Goal: Task Accomplishment & Management: Manage account settings

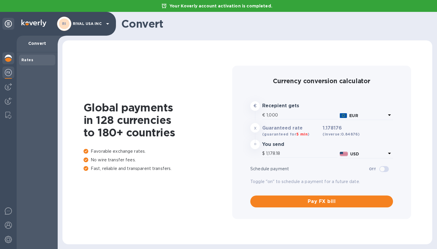
click at [9, 59] on img at bounding box center [8, 58] width 7 height 7
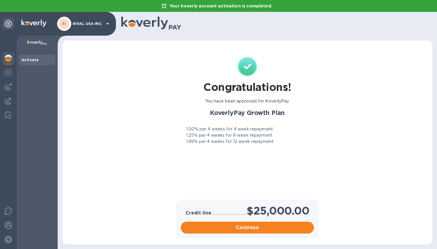
click at [8, 26] on icon at bounding box center [8, 23] width 7 height 7
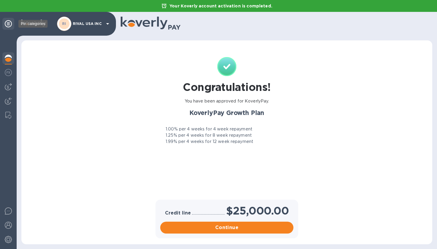
click at [8, 26] on icon at bounding box center [8, 23] width 7 height 7
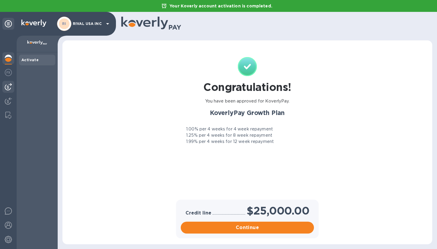
click at [8, 89] on img at bounding box center [8, 86] width 7 height 7
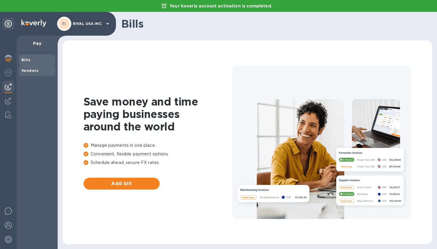
click at [30, 71] on b "Vendors" at bounding box center [29, 70] width 17 height 4
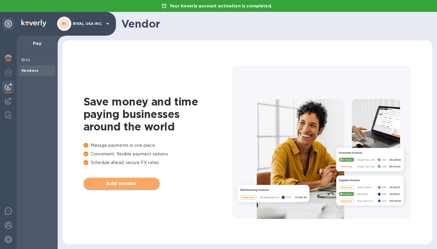
click at [123, 179] on button "Add vendor" at bounding box center [122, 184] width 76 height 12
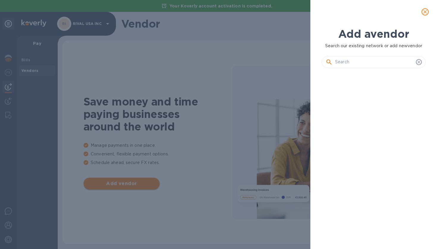
scroll to position [156, 106]
click at [367, 65] on input "text" at bounding box center [374, 62] width 79 height 9
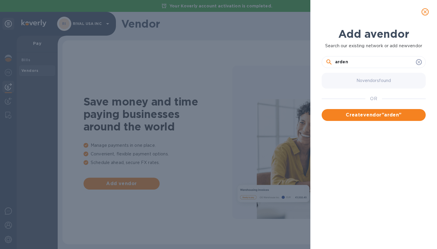
type input "arden"
click at [420, 62] on icon at bounding box center [419, 62] width 5 height 5
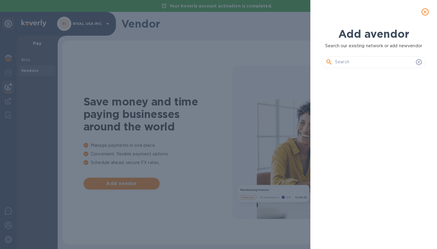
click at [356, 65] on input "text" at bounding box center [374, 62] width 79 height 9
paste input "Ardent Global Logistics"
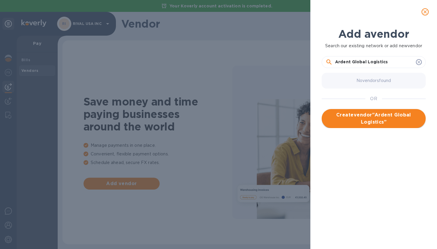
type input "Ardent Global Logistics"
click at [382, 123] on span "Create vendor " Ardent Global Logistics "" at bounding box center [374, 119] width 95 height 14
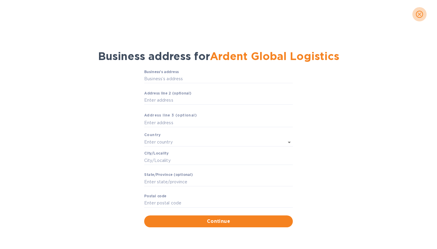
click at [421, 13] on icon "close" at bounding box center [420, 14] width 4 height 4
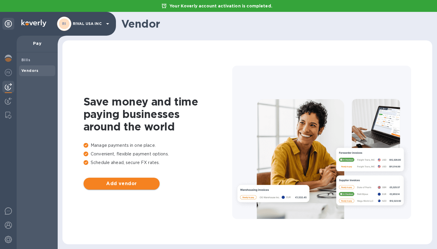
click at [124, 185] on span "Add vendor" at bounding box center [121, 183] width 67 height 7
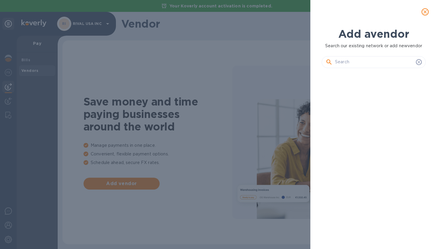
click at [368, 65] on input "text" at bounding box center [374, 62] width 79 height 9
click at [388, 64] on input "text" at bounding box center [374, 62] width 79 height 9
paste input "Ardent Global Logistics"
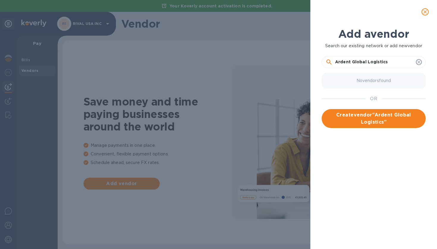
drag, startPoint x: 351, startPoint y: 63, endPoint x: 397, endPoint y: 63, distance: 46.1
click at [397, 63] on input "Ardent Global Logistics" at bounding box center [374, 62] width 79 height 9
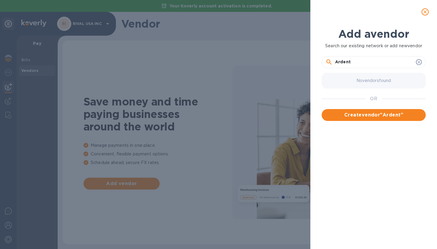
type input "Ardent"
click at [220, 76] on div "Add a vendor Search our existing network or add new vendor Ardent No vendors fo…" at bounding box center [218, 124] width 437 height 249
click at [84, 57] on div "Add a vendor Search our existing network or add new vendor Ardent No vendors fo…" at bounding box center [218, 124] width 437 height 249
click at [368, 115] on span "Create vendor " Ardent "" at bounding box center [374, 115] width 95 height 7
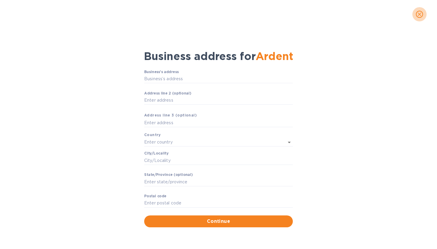
click at [418, 14] on icon "close" at bounding box center [420, 14] width 6 height 6
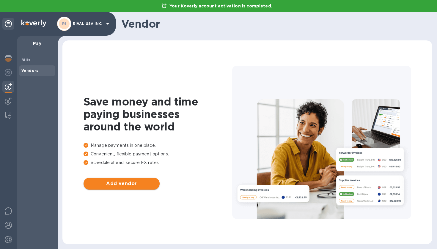
click at [127, 187] on span "Add vendor" at bounding box center [121, 183] width 67 height 7
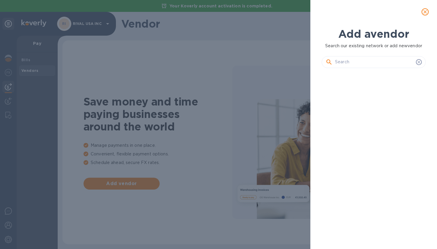
click at [381, 64] on input "text" at bounding box center [374, 62] width 79 height 9
paste input "Ardent Global Logistics"
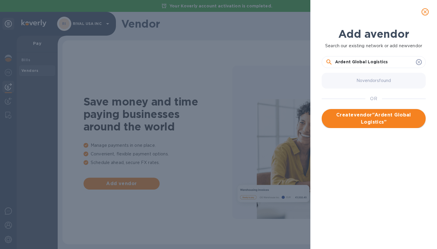
type input "Ardent Global Logistics"
click at [378, 115] on span "Create vendor " Ardent Global Logistics "" at bounding box center [374, 119] width 95 height 14
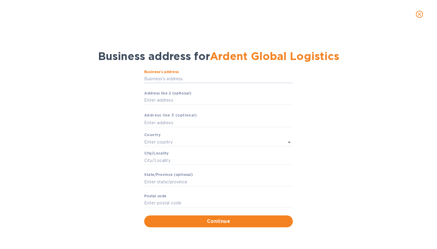
paste input "[STREET_ADDRESS][PERSON_NAME][US_STATE][US_STATE]"
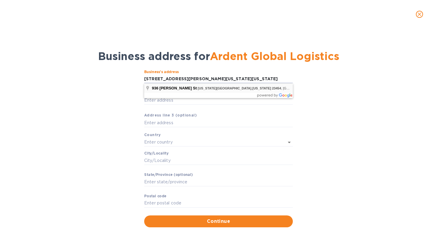
type input "[STREET_ADDRESS][PERSON_NAME]"
type input "[US_STATE][GEOGRAPHIC_DATA]"
type input "VA"
type input "23454"
type input "[GEOGRAPHIC_DATA]"
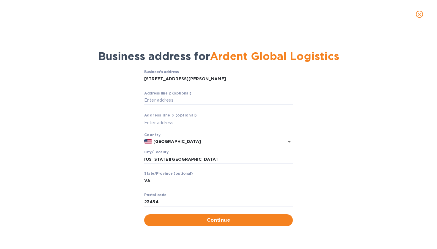
scroll to position [0, 0]
click at [218, 219] on span "Continue" at bounding box center [218, 220] width 139 height 7
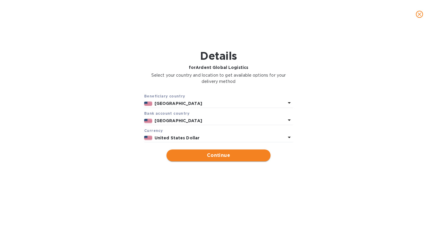
click at [216, 156] on span "Continue" at bounding box center [218, 155] width 95 height 7
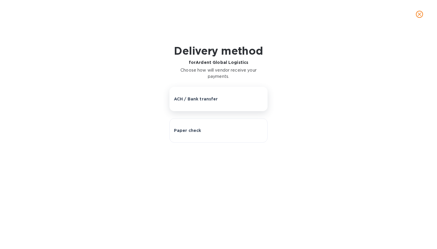
click at [195, 103] on button "ACH / Bank transfer" at bounding box center [219, 99] width 98 height 24
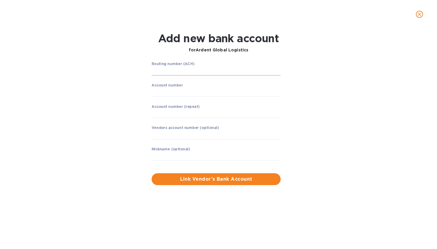
click at [181, 70] on input "string" at bounding box center [216, 71] width 129 height 9
click at [174, 90] on input "string" at bounding box center [216, 92] width 129 height 9
type input "8544869249"
click at [175, 72] on input "string" at bounding box center [216, 71] width 129 height 9
click at [175, 91] on input "string" at bounding box center [216, 92] width 129 height 9
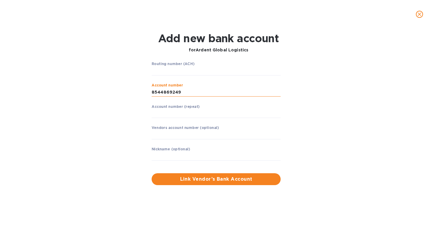
click at [175, 91] on input "string" at bounding box center [216, 92] width 129 height 9
click at [170, 72] on input "string" at bounding box center [216, 71] width 129 height 9
click at [173, 90] on input "string" at bounding box center [216, 92] width 129 height 9
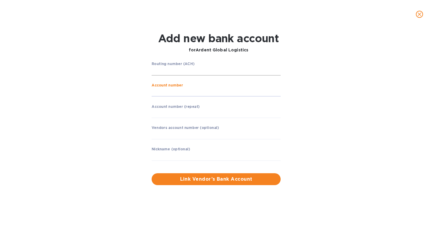
click at [164, 69] on input "string" at bounding box center [216, 71] width 129 height 9
click at [170, 91] on input "string" at bounding box center [216, 92] width 129 height 9
click at [165, 92] on input "string" at bounding box center [216, 92] width 129 height 9
click at [167, 72] on input "string" at bounding box center [216, 71] width 129 height 9
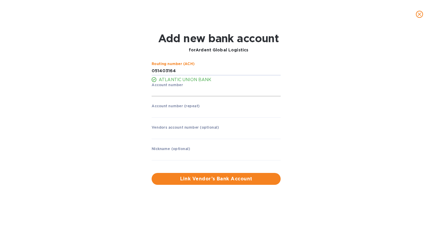
type input "051403164"
click at [169, 92] on input "string" at bounding box center [216, 92] width 129 height 9
type input "8544869249"
click at [183, 116] on input "string" at bounding box center [216, 113] width 129 height 9
type input "8544869249"
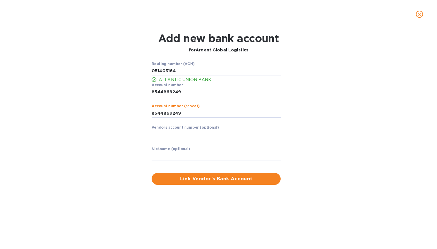
click at [185, 132] on input "text" at bounding box center [216, 134] width 129 height 9
click at [182, 154] on input "text" at bounding box center [216, 156] width 129 height 9
click at [208, 181] on span "Link Vendor’s Bank Account" at bounding box center [216, 178] width 120 height 7
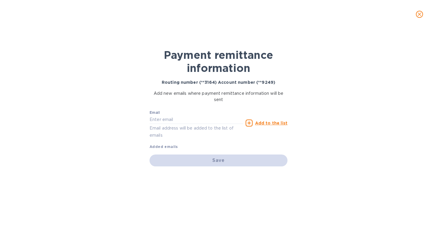
click at [419, 13] on icon "close" at bounding box center [420, 14] width 6 height 6
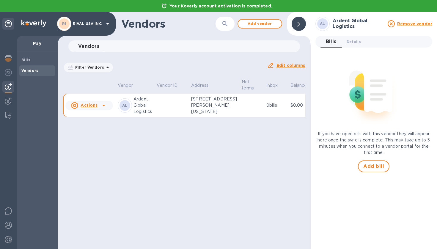
click at [206, 115] on p "[STREET_ADDRESS][PERSON_NAME][US_STATE]" at bounding box center [214, 105] width 46 height 19
click at [139, 115] on p "Ardent Global Logistics" at bounding box center [143, 105] width 18 height 19
click at [100, 109] on icon at bounding box center [103, 105] width 7 height 7
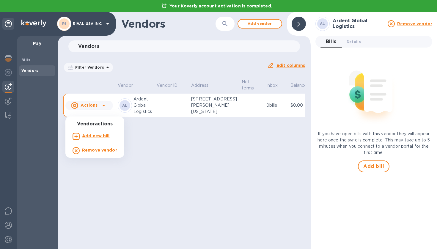
click at [173, 115] on div at bounding box center [218, 124] width 437 height 249
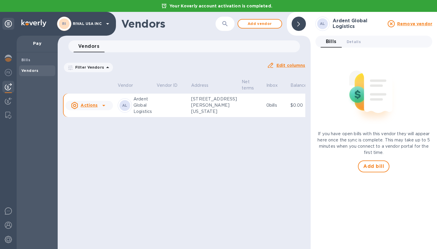
click at [207, 110] on p "[STREET_ADDRESS][PERSON_NAME][US_STATE]" at bounding box center [214, 105] width 46 height 19
click at [272, 104] on td "0 bills" at bounding box center [276, 106] width 24 height 24
click at [289, 65] on u "Edit columns" at bounding box center [291, 65] width 29 height 5
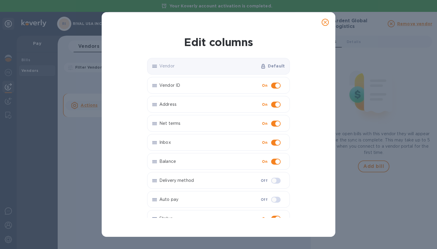
click at [326, 25] on span "close" at bounding box center [325, 22] width 7 height 7
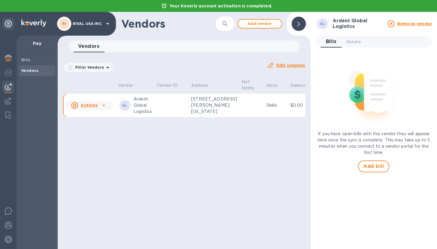
click at [7, 88] on img at bounding box center [8, 86] width 7 height 7
click at [9, 24] on icon at bounding box center [8, 23] width 7 height 7
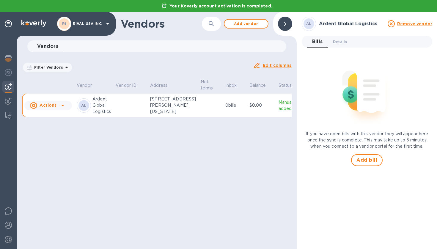
click at [279, 109] on p "Manually added" at bounding box center [288, 105] width 18 height 12
click at [187, 184] on div "Vendors ​ Add vendor Vendors 0 Filter Vendors Auto pay: All Edit columns Vendor…" at bounding box center [157, 130] width 280 height 237
click at [133, 105] on td at bounding box center [130, 106] width 34 height 24
click at [98, 110] on p "Ardent Global Logistics" at bounding box center [101, 105] width 18 height 19
click at [91, 109] on div "AL Ardent Global Logistics" at bounding box center [94, 105] width 34 height 19
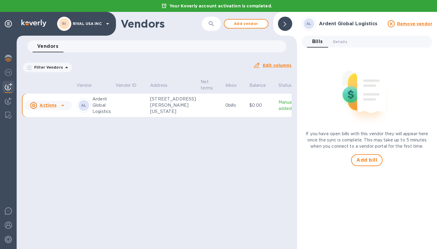
click at [87, 109] on div "AL" at bounding box center [84, 105] width 11 height 11
click at [108, 107] on p "Ardent Global Logistics" at bounding box center [101, 105] width 18 height 19
click at [339, 42] on span "Details 0" at bounding box center [340, 42] width 14 height 6
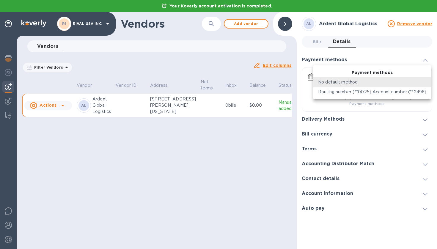
click at [423, 81] on body "Your Koverly account activation is completed. RI RIVAL USA INC distributors Ven…" at bounding box center [218, 124] width 437 height 249
click at [361, 93] on p "Routing number (**0025) Account number (**2496)" at bounding box center [372, 92] width 108 height 6
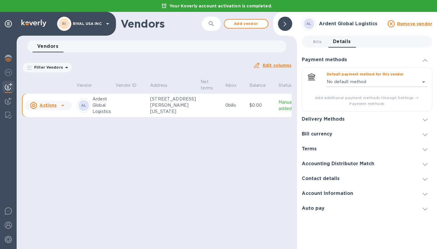
type input "54292992131369892180289194700016"
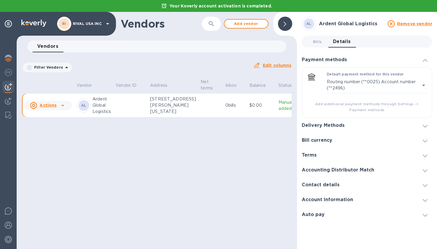
click at [421, 64] on div "Payment methods" at bounding box center [367, 59] width 131 height 15
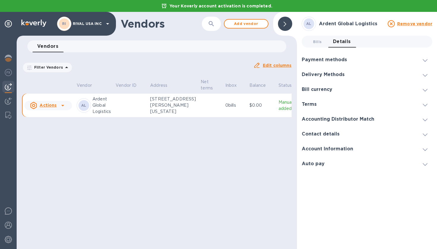
click at [246, 164] on div "Vendors ​ Add vendor Vendors 0 Filter Vendors Auto pay: All Edit columns Vendor…" at bounding box center [157, 130] width 280 height 237
click at [287, 28] on div at bounding box center [285, 24] width 14 height 14
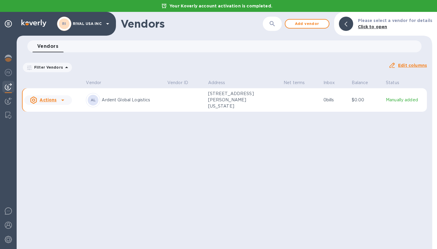
click at [411, 100] on p "Manually added" at bounding box center [405, 100] width 39 height 6
click at [150, 106] on div "AL Ardent Global Logistics" at bounding box center [124, 100] width 76 height 14
click at [55, 99] on u "Actions" at bounding box center [48, 100] width 17 height 5
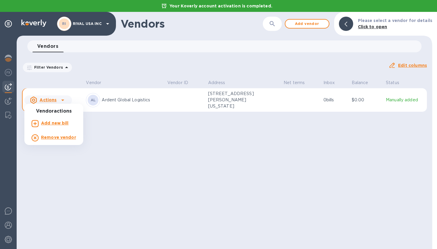
click at [58, 123] on b "Add new bill" at bounding box center [55, 123] width 28 height 5
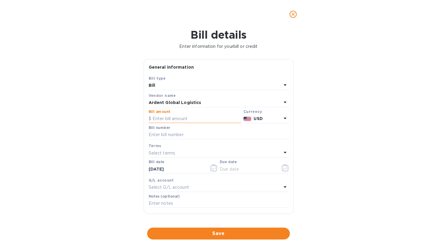
click at [170, 118] on input "text" at bounding box center [195, 119] width 92 height 9
paste input "21,221.91"
type input "21,221.91"
click at [186, 134] on input "text" at bounding box center [219, 135] width 140 height 9
paste input "IN-06253"
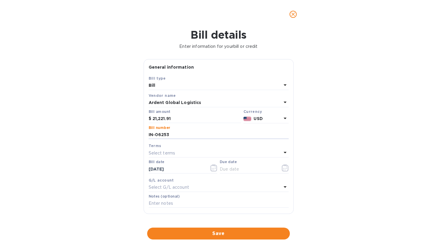
type input "IN-06253"
click at [165, 154] on p "Select terms" at bounding box center [162, 153] width 27 height 6
click at [344, 115] on div "Bill details Enter information for your bill or credit General information Save…" at bounding box center [218, 139] width 437 height 221
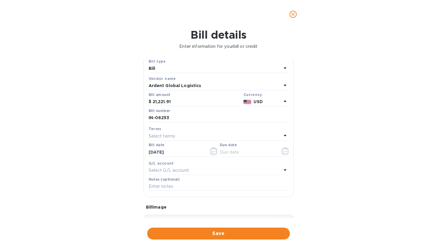
scroll to position [22, 0]
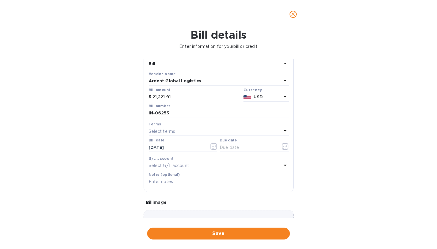
click at [180, 164] on p "Select G/L account" at bounding box center [169, 166] width 40 height 6
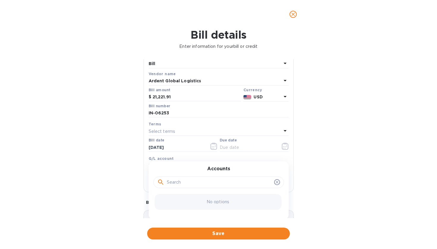
click at [340, 153] on div "Bill details Enter information for your bill or credit General information Save…" at bounding box center [218, 139] width 437 height 221
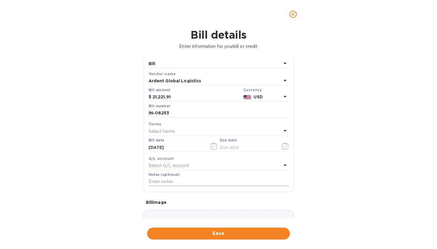
click at [174, 180] on input "text" at bounding box center [219, 182] width 140 height 9
click at [340, 146] on div "Bill details Enter information for your bill or credit General information Save…" at bounding box center [218, 139] width 437 height 221
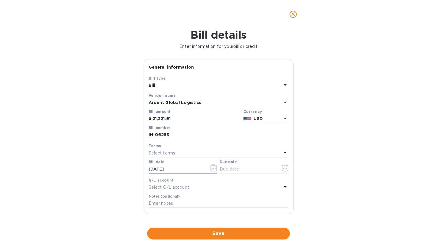
scroll to position [0, 0]
click at [166, 171] on input "[DATE]" at bounding box center [177, 169] width 56 height 9
click at [214, 167] on icon "button" at bounding box center [214, 167] width 7 height 7
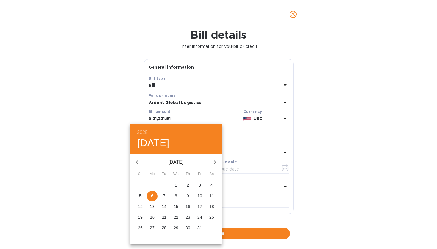
click at [137, 161] on icon "button" at bounding box center [137, 162] width 7 height 7
click at [164, 227] on p "30" at bounding box center [164, 228] width 5 height 6
type input "[DATE]"
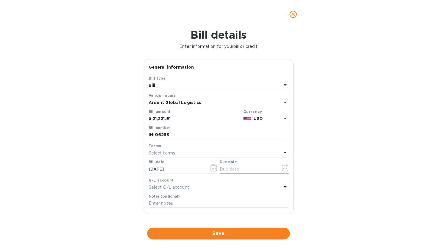
click at [283, 167] on icon "button" at bounding box center [285, 167] width 7 height 7
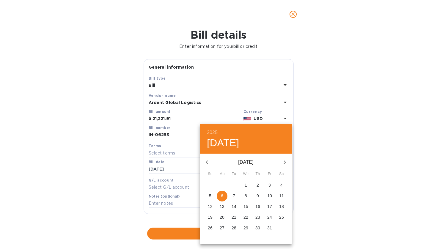
click at [232, 210] on button "14" at bounding box center [234, 207] width 11 height 11
type input "[DATE]"
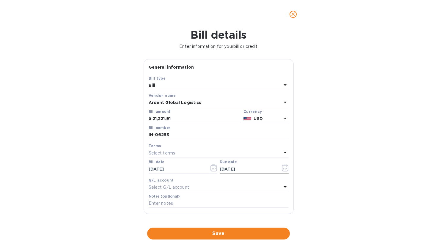
click at [230, 167] on input "[DATE]" at bounding box center [248, 169] width 56 height 9
click at [175, 151] on div "Select terms" at bounding box center [215, 153] width 133 height 8
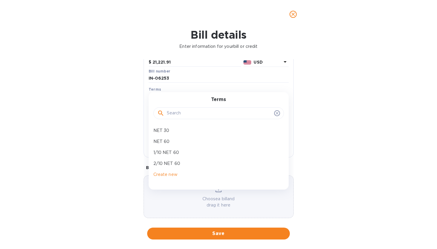
scroll to position [62, 0]
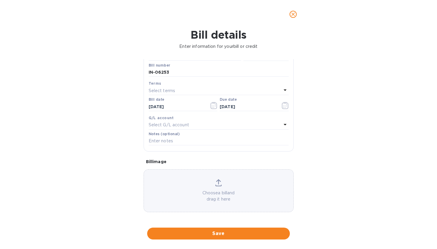
click at [310, 150] on div "Bill details Enter information for your bill or credit General information Save…" at bounding box center [218, 139] width 437 height 221
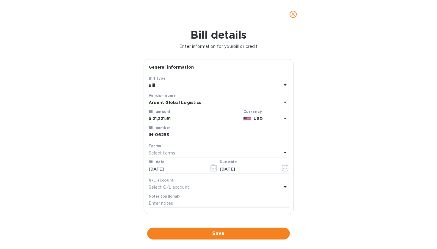
scroll to position [0, 0]
click at [213, 230] on span "Save" at bounding box center [218, 233] width 133 height 7
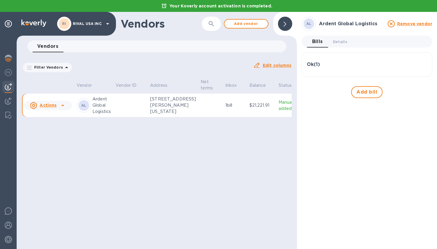
click at [161, 115] on p "[STREET_ADDRESS][PERSON_NAME][US_STATE]" at bounding box center [173, 105] width 46 height 19
click at [327, 64] on div "Ok ( 1 )" at bounding box center [367, 65] width 120 height 6
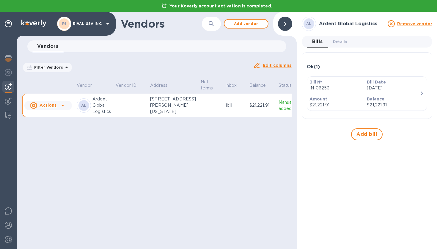
click at [424, 95] on icon "button" at bounding box center [421, 93] width 7 height 7
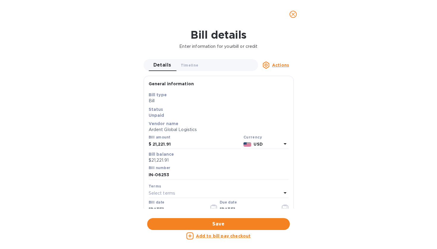
click at [295, 13] on icon "close" at bounding box center [293, 14] width 4 height 4
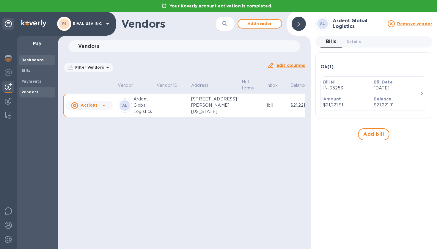
click at [22, 61] on b "Dashboard" at bounding box center [32, 60] width 23 height 4
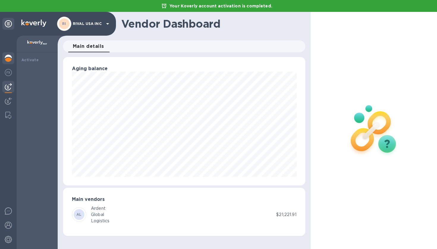
scroll to position [297284, 297170]
click at [27, 73] on span "Bills" at bounding box center [25, 71] width 9 height 6
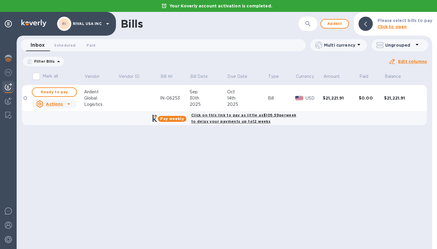
click at [124, 96] on td at bounding box center [139, 98] width 42 height 27
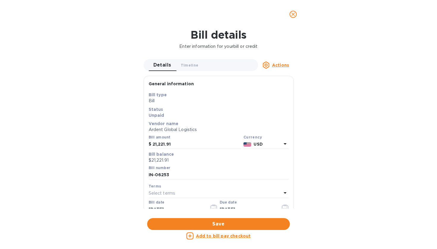
click at [283, 68] on p "Actions" at bounding box center [280, 65] width 17 height 6
click at [328, 43] on div at bounding box center [218, 124] width 437 height 249
click at [292, 14] on icon "close" at bounding box center [293, 14] width 6 height 6
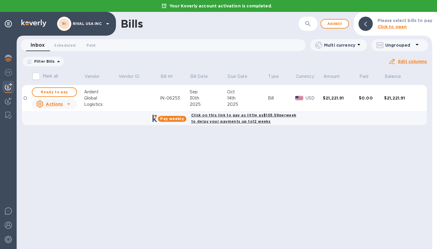
click at [274, 169] on div "Bills ​ Add bill Please select bills to pay Click to open Inbox 0 Scheduled 0 P…" at bounding box center [225, 130] width 416 height 237
click at [62, 92] on span "Ready to pay" at bounding box center [54, 92] width 34 height 7
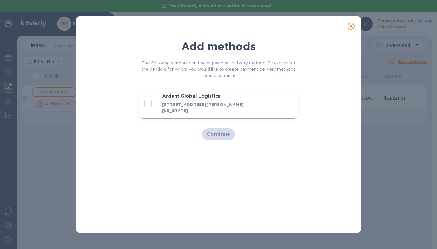
click at [150, 102] on input "decorative checkbox" at bounding box center [148, 104] width 12 height 12
checkbox input "true"
click at [221, 133] on span "Continue" at bounding box center [218, 134] width 23 height 7
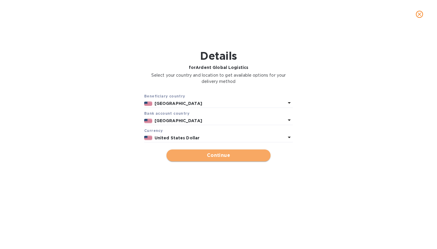
click at [215, 150] on button "Continue" at bounding box center [219, 156] width 104 height 12
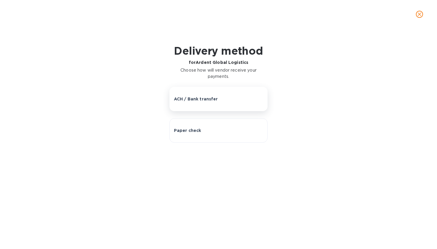
click at [195, 98] on p "ACH / Bank transfer" at bounding box center [196, 99] width 44 height 6
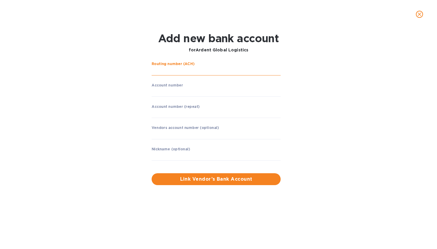
click at [179, 75] on input "string" at bounding box center [216, 71] width 129 height 9
click at [177, 110] on input "string" at bounding box center [216, 113] width 129 height 9
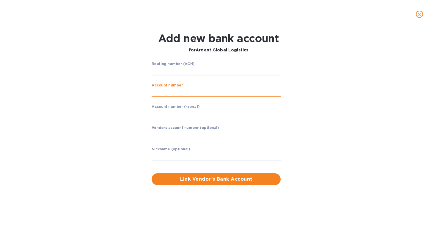
click at [178, 90] on input "string" at bounding box center [216, 92] width 129 height 9
click at [185, 95] on input "string" at bounding box center [216, 92] width 129 height 9
type input "8544869249"
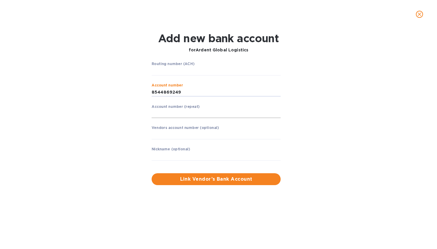
click at [178, 109] on input "string" at bounding box center [216, 113] width 129 height 9
type input "8544869249"
click at [330, 135] on div "Routing number (ACH) ​ Account number ​ Account number (repeat) ​ Vendors accou…" at bounding box center [218, 123] width 281 height 131
click at [173, 73] on input "string" at bounding box center [216, 71] width 129 height 9
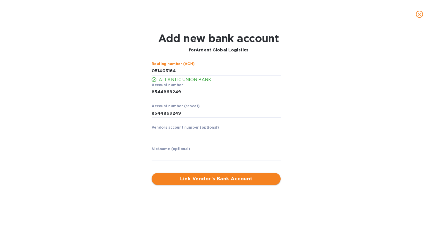
type input "051403164"
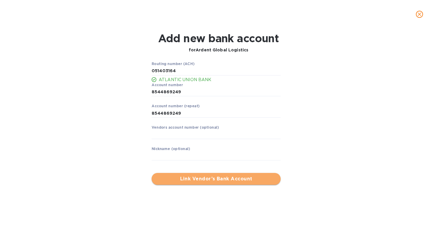
click at [207, 179] on span "Link Vendor’s Bank Account" at bounding box center [216, 178] width 120 height 7
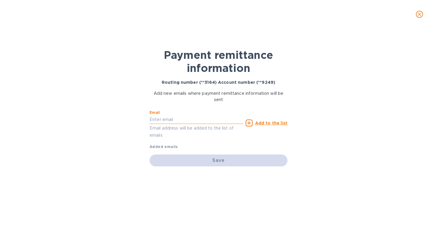
click at [197, 122] on input "text" at bounding box center [197, 119] width 94 height 9
click at [216, 97] on p "Add new emails where payment remittance information will be sent" at bounding box center [219, 96] width 138 height 12
click at [167, 121] on input "text" at bounding box center [197, 119] width 94 height 9
paste input "[EMAIL_ADDRESS][DOMAIN_NAME]"
type input "[EMAIL_ADDRESS][DOMAIN_NAME]"
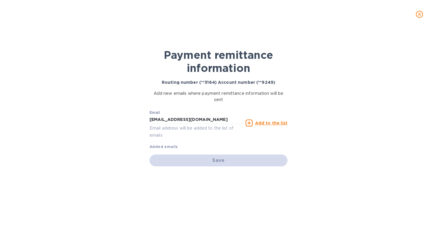
click at [204, 198] on div "Payment remittance information Routing number (**3164) Account number (**9249) …" at bounding box center [218, 134] width 149 height 201
click at [261, 123] on u "Add to the list" at bounding box center [271, 123] width 32 height 5
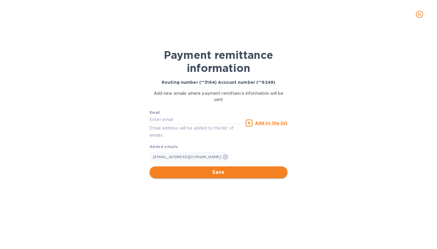
click at [225, 174] on span "Save" at bounding box center [218, 172] width 128 height 7
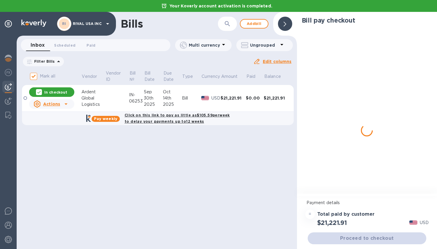
checkbox input "true"
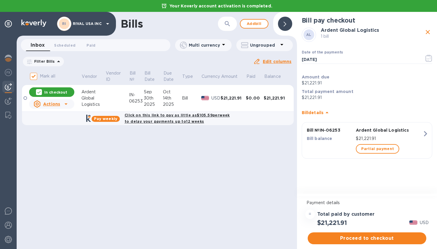
click at [198, 158] on div "Bills ​ Add bill Inbox 0 Scheduled 0 Paid 0 Multi currency Ungrouped Filter Bil…" at bounding box center [157, 130] width 280 height 237
click at [161, 97] on div "30th" at bounding box center [153, 98] width 19 height 6
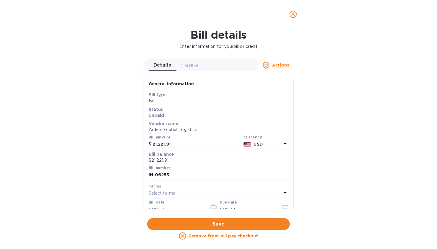
click at [294, 13] on icon "close" at bounding box center [293, 14] width 6 height 6
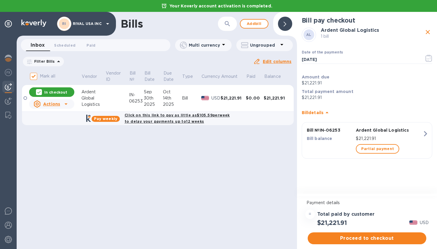
click at [160, 150] on div "Bills ​ Add bill Inbox 0 Scheduled 0 Paid 0 Multi currency Ungrouped Filter Bil…" at bounding box center [157, 130] width 280 height 237
click at [427, 131] on icon "button" at bounding box center [425, 133] width 11 height 11
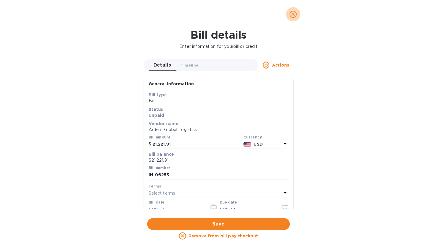
click at [295, 12] on icon "close" at bounding box center [293, 14] width 6 height 6
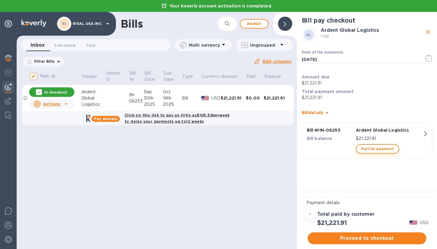
click at [383, 150] on span "Partial payment" at bounding box center [377, 148] width 33 height 7
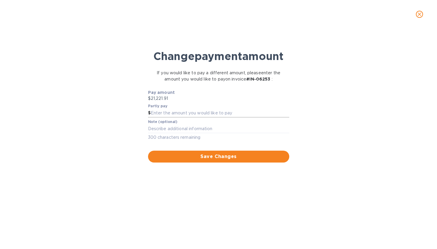
click at [181, 118] on input "text" at bounding box center [220, 113] width 139 height 9
click at [418, 15] on icon "close" at bounding box center [420, 14] width 6 height 6
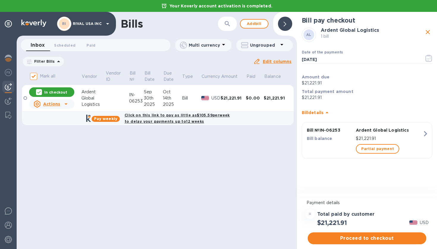
click at [246, 141] on div "Bills ​ Add bill Inbox 0 Scheduled 0 Paid 0 Multi currency Ungrouped Filter Bil…" at bounding box center [157, 130] width 280 height 237
click at [170, 186] on div "Bills ​ Add bill Inbox 0 Scheduled 0 Paid 0 Multi currency Ungrouped Filter Bil…" at bounding box center [157, 130] width 280 height 237
click at [138, 117] on b "Click on this link to pay as little as $105.59 per week to delay your payments …" at bounding box center [177, 118] width 105 height 11
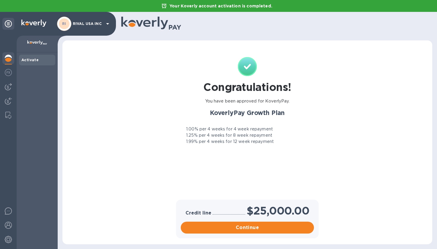
click at [192, 136] on p "1.25% per 4 weeks for 8 week repayment" at bounding box center [229, 135] width 86 height 6
click at [227, 136] on p "1.25% per 4 weeks for 8 week repayment" at bounding box center [229, 135] width 86 height 6
click at [245, 136] on p "1.25% per 4 weeks for 8 week repayment" at bounding box center [229, 135] width 86 height 6
click at [215, 142] on p "1.99% per 4 weeks for 12 week repayment" at bounding box center [230, 142] width 88 height 6
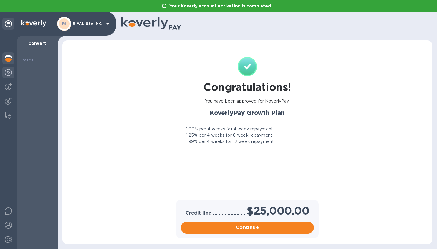
click at [8, 74] on img at bounding box center [8, 72] width 7 height 7
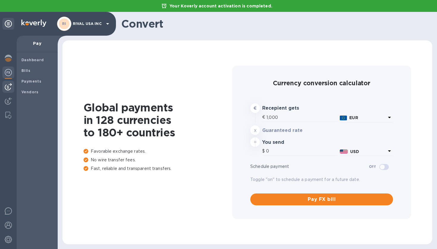
type input "1,178.38"
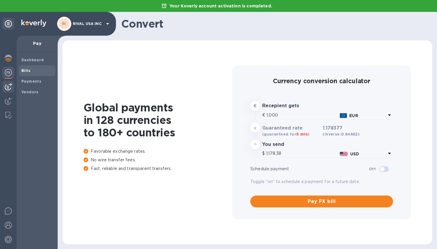
click at [25, 71] on b "Bills" at bounding box center [25, 70] width 9 height 4
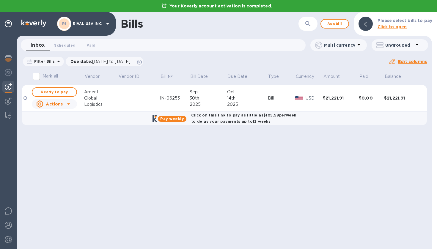
click at [139, 98] on td at bounding box center [139, 98] width 42 height 27
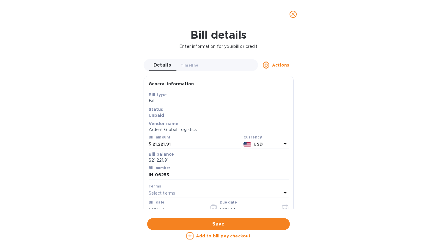
click at [291, 16] on icon "close" at bounding box center [293, 14] width 6 height 6
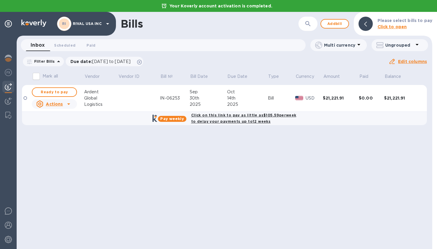
click at [174, 121] on p "Pay weekly" at bounding box center [171, 119] width 23 height 6
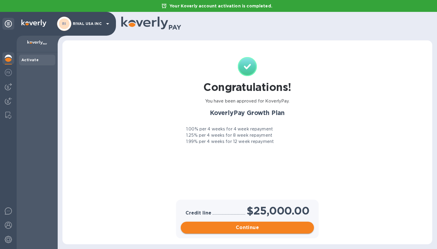
click at [252, 228] on span "Continue" at bounding box center [248, 227] width 124 height 7
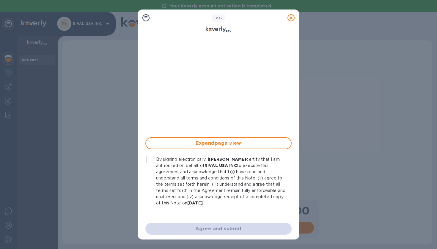
scroll to position [114, 0]
click at [152, 161] on input "By signing electronically, I [PERSON_NAME] certify that I am authorized on beha…" at bounding box center [150, 159] width 12 height 12
checkbox input "true"
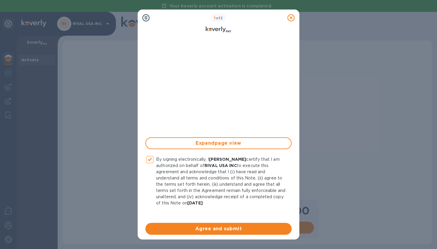
scroll to position [0, 0]
click at [294, 16] on icon at bounding box center [291, 17] width 7 height 7
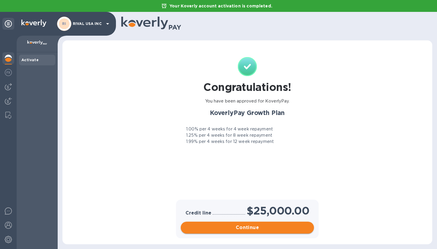
click at [249, 226] on span "Continue" at bounding box center [248, 227] width 124 height 7
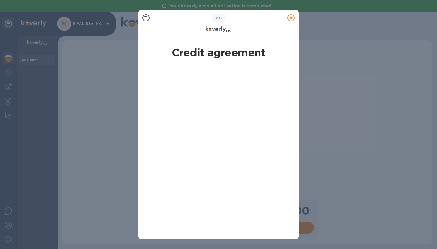
click at [343, 107] on div "1 of 2 Credit agreement Expand page view By signing electronically, I [PERSON_N…" at bounding box center [218, 124] width 437 height 249
click at [285, 18] on div at bounding box center [291, 18] width 12 height 12
click at [292, 17] on icon at bounding box center [291, 17] width 7 height 7
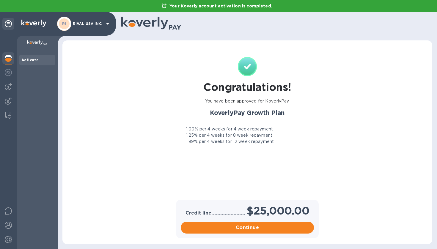
click at [5, 59] on img at bounding box center [8, 58] width 7 height 7
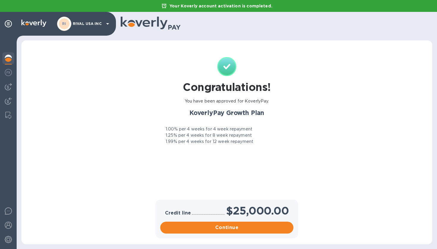
click at [8, 30] on div at bounding box center [8, 24] width 12 height 14
click at [8, 24] on icon at bounding box center [8, 23] width 7 height 7
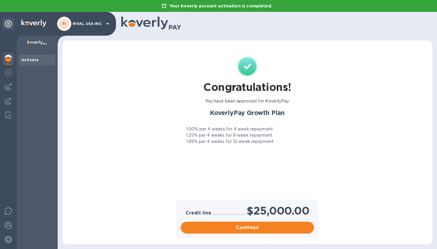
click at [32, 63] on div "Activate" at bounding box center [37, 60] width 36 height 11
click at [124, 105] on div "Congratulations! You have been approved for KoverlyPay. KoverlyPay Growth Plan …" at bounding box center [247, 122] width 358 height 153
click at [250, 229] on span "Continue" at bounding box center [248, 227] width 124 height 7
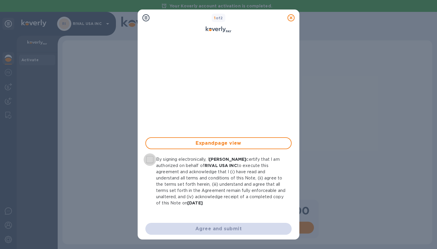
click at [151, 160] on input "By signing electronically, I [PERSON_NAME] certify that I am authorized on beha…" at bounding box center [150, 159] width 12 height 12
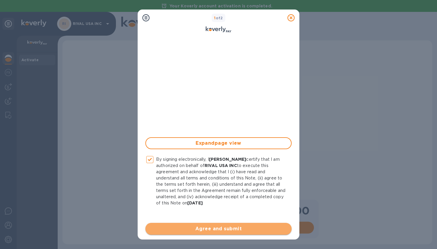
click at [241, 228] on span "Agree and submit" at bounding box center [218, 228] width 137 height 7
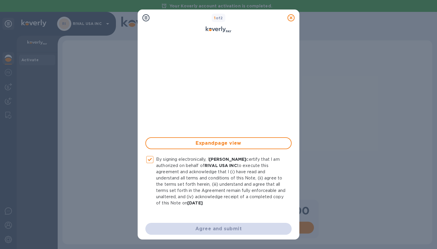
checkbox input "false"
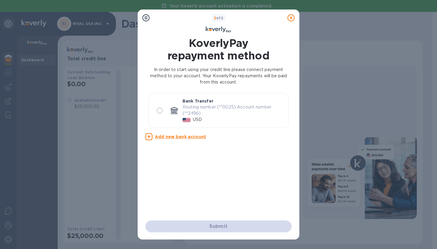
click at [208, 104] on p "Routing number (**0025) Account number (**2496)" at bounding box center [233, 110] width 101 height 12
radio input "true"
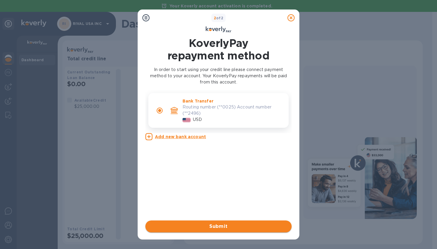
click at [224, 225] on span "Submit" at bounding box center [218, 226] width 137 height 7
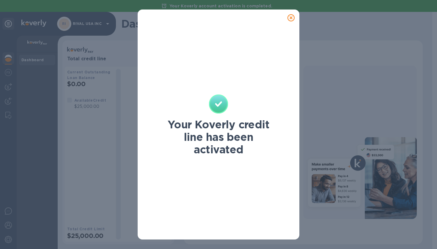
click at [292, 18] on icon at bounding box center [291, 17] width 7 height 7
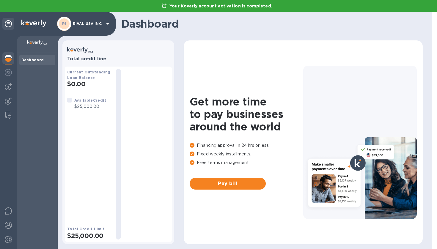
click at [87, 111] on div "Available Credit $25,000.00" at bounding box center [87, 103] width 44 height 17
click at [85, 100] on b "Available Credit" at bounding box center [90, 100] width 32 height 4
click at [79, 79] on b "Current Outstanding Loan Balance" at bounding box center [88, 75] width 43 height 10
click at [232, 183] on span "Pay bill" at bounding box center [228, 183] width 67 height 7
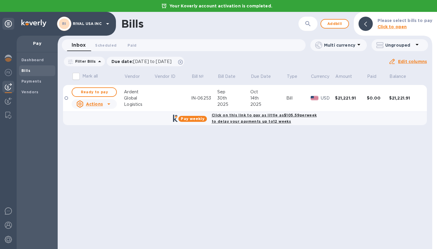
click at [155, 97] on td at bounding box center [172, 98] width 37 height 27
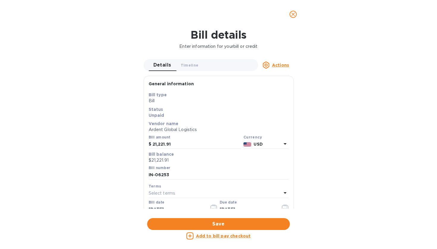
click at [296, 14] on icon "close" at bounding box center [293, 14] width 6 height 6
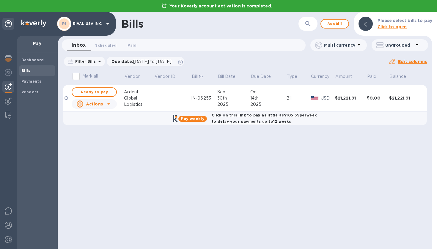
click at [230, 115] on b "Click on this link to pay as little as $105.59 per week to delay your payments …" at bounding box center [264, 118] width 105 height 11
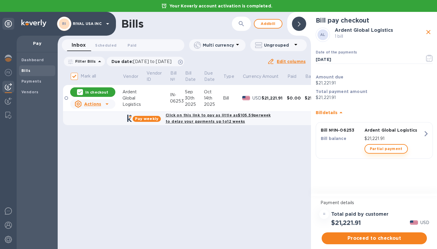
click at [388, 150] on span "Partial payment" at bounding box center [386, 148] width 33 height 7
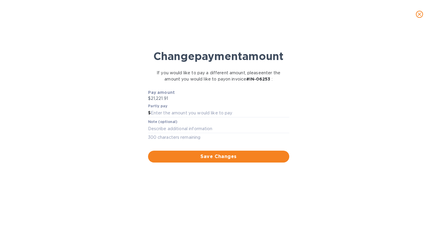
click at [419, 11] on span "close" at bounding box center [419, 14] width 7 height 7
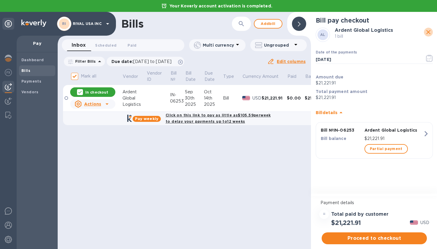
click at [430, 35] on icon "close" at bounding box center [428, 32] width 7 height 7
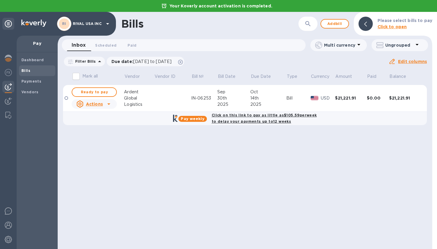
click at [254, 117] on b "Click on this link to pay as little as $105.59 per week to delay your payments …" at bounding box center [264, 118] width 105 height 11
checkbox input "true"
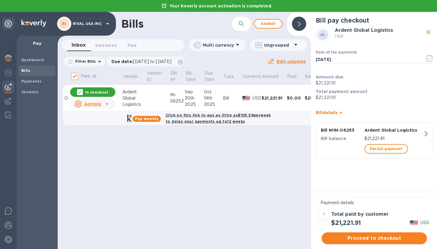
click at [341, 112] on icon at bounding box center [341, 112] width 7 height 7
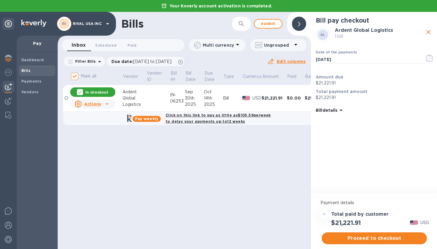
click at [341, 112] on icon at bounding box center [341, 110] width 7 height 7
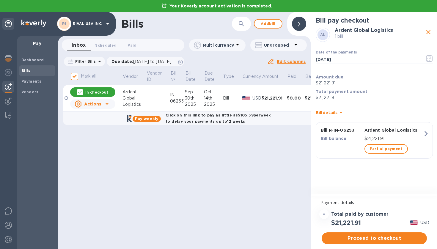
click at [427, 135] on icon "button" at bounding box center [426, 133] width 11 height 11
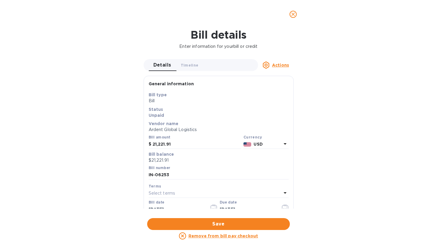
click at [290, 13] on icon "close" at bounding box center [293, 14] width 6 height 6
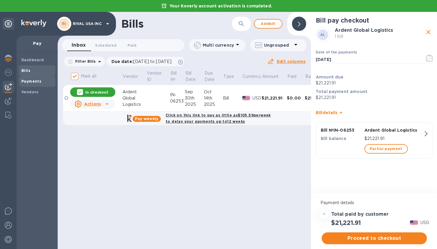
click at [32, 85] on div "Payments" at bounding box center [37, 81] width 36 height 11
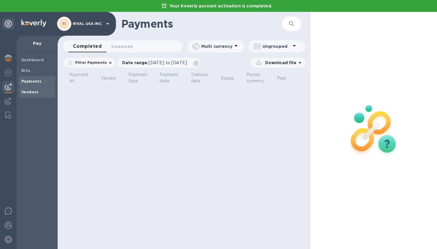
click at [33, 92] on b "Vendors" at bounding box center [29, 92] width 17 height 4
